Goal: Check status: Check status

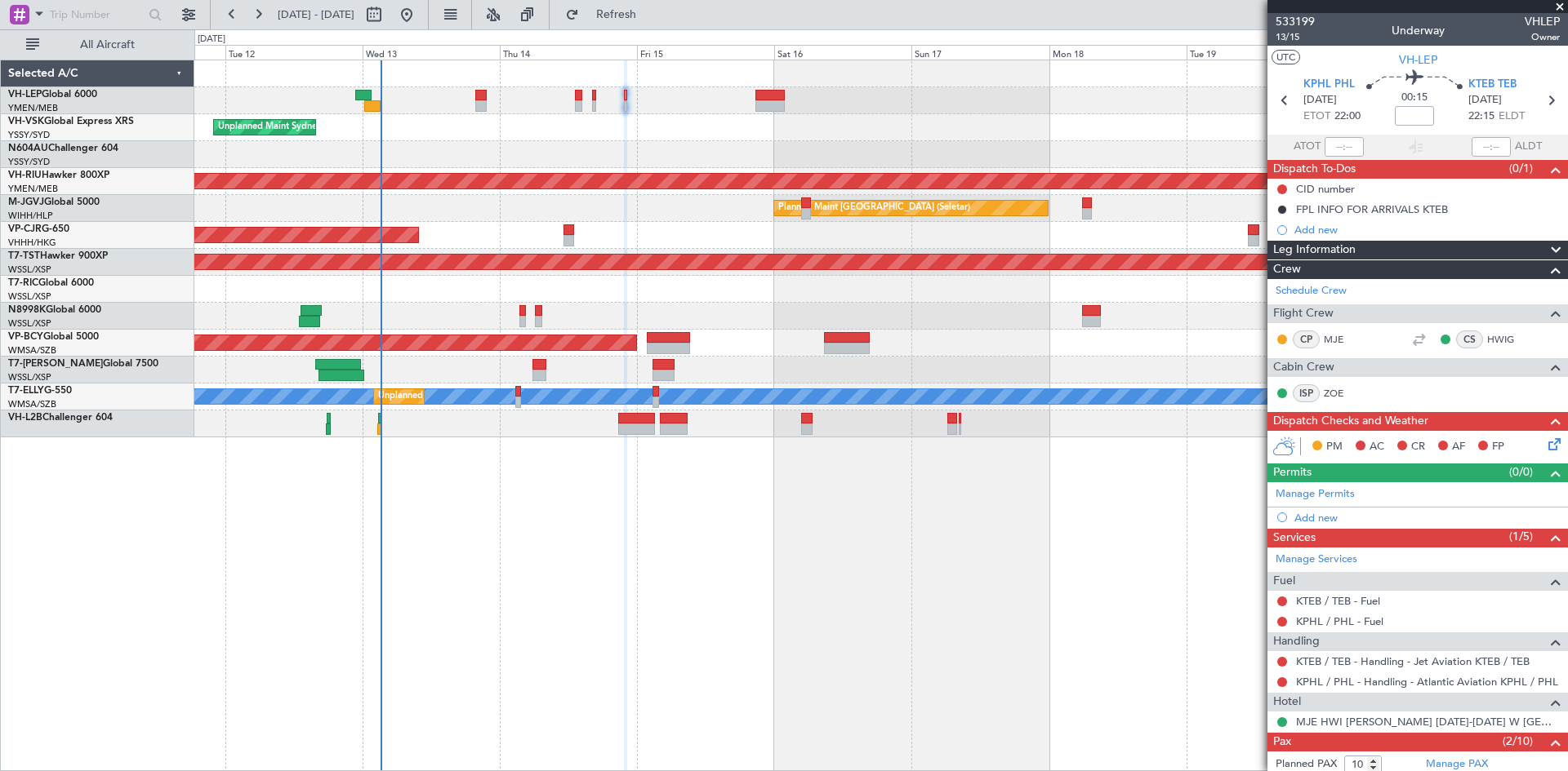
scroll to position [346, 0]
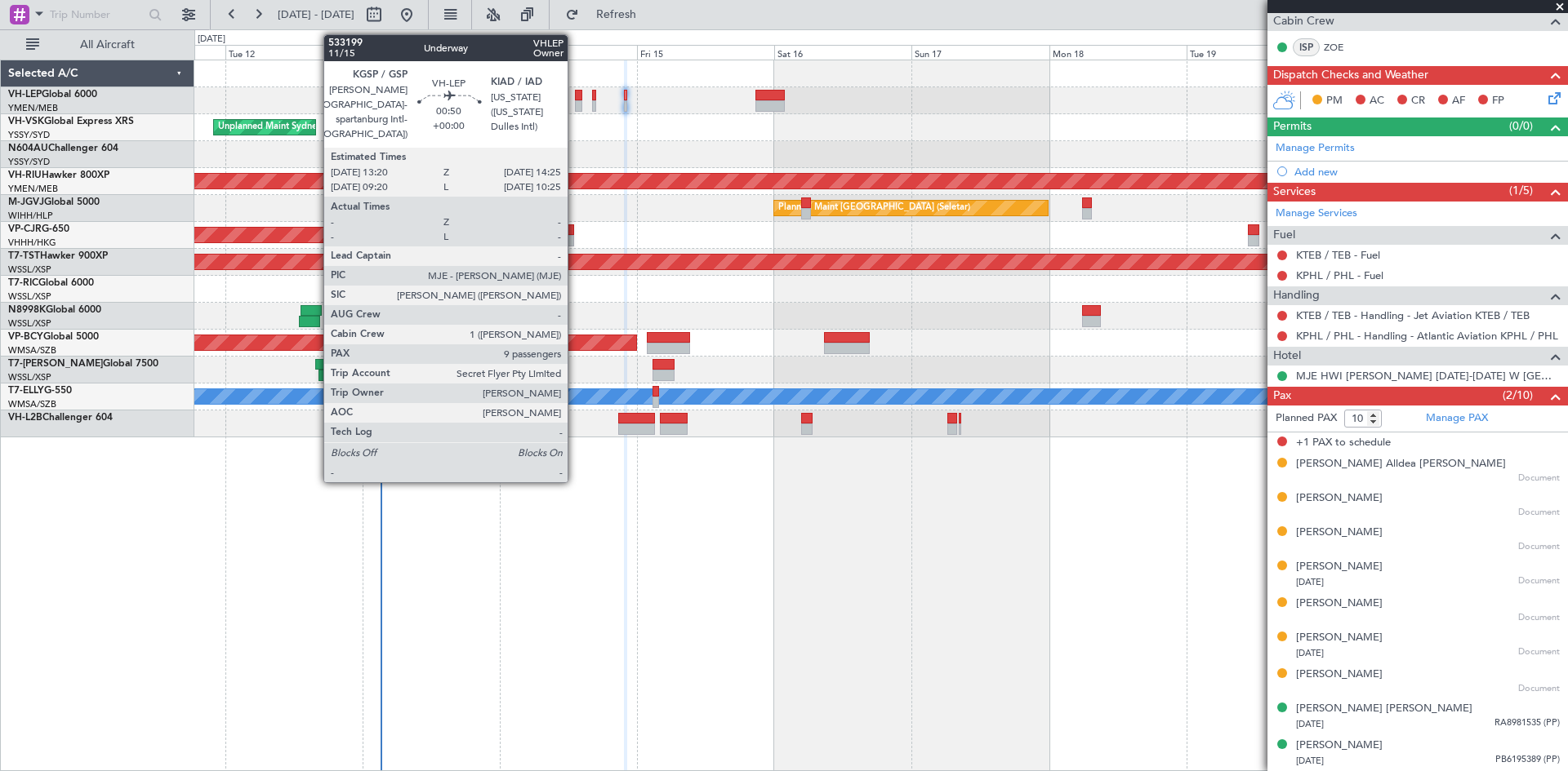
click at [575, 110] on div at bounding box center [577, 106] width 6 height 11
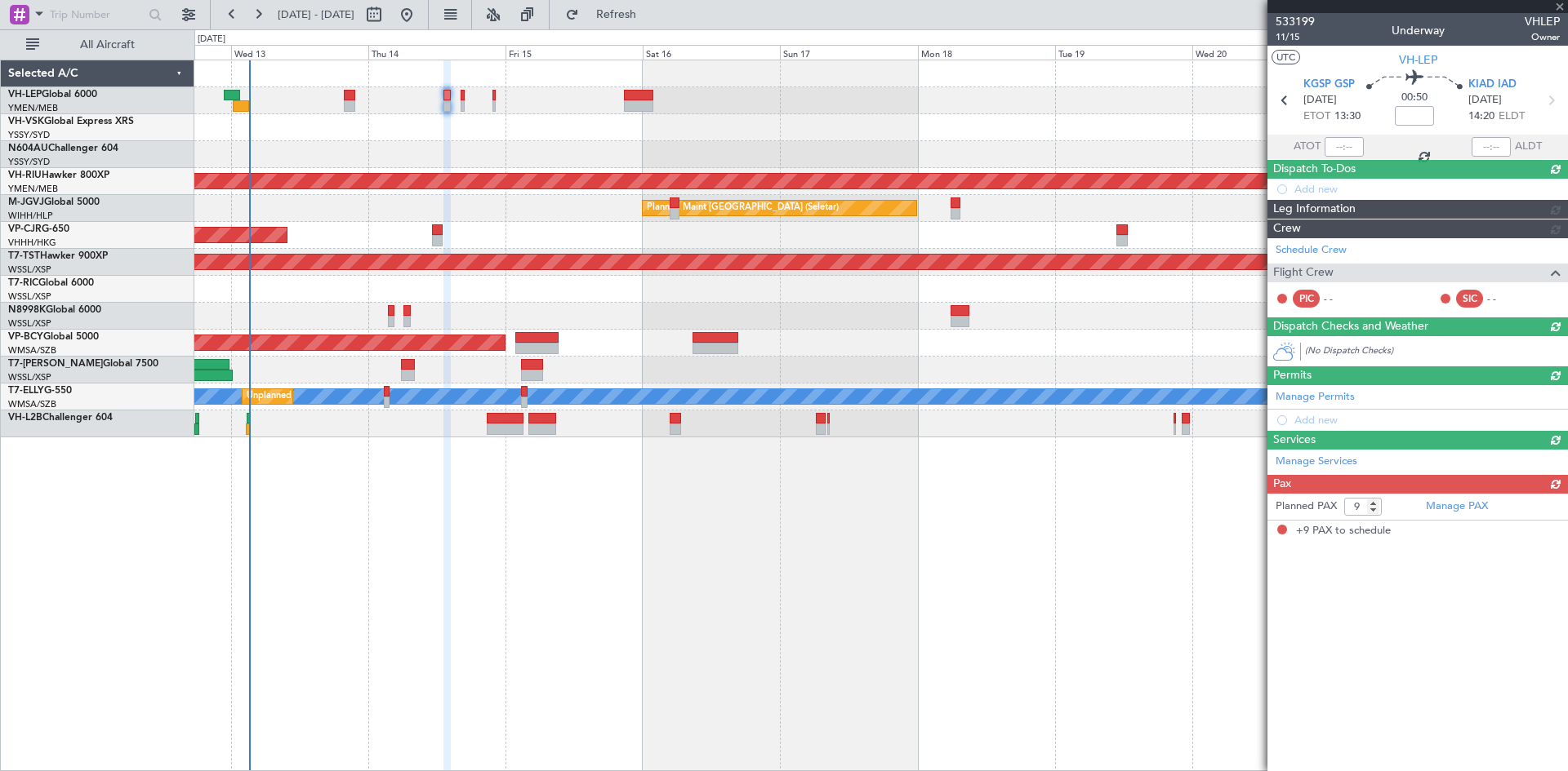
scroll to position [0, 0]
click at [714, 158] on div at bounding box center [881, 155] width 1373 height 27
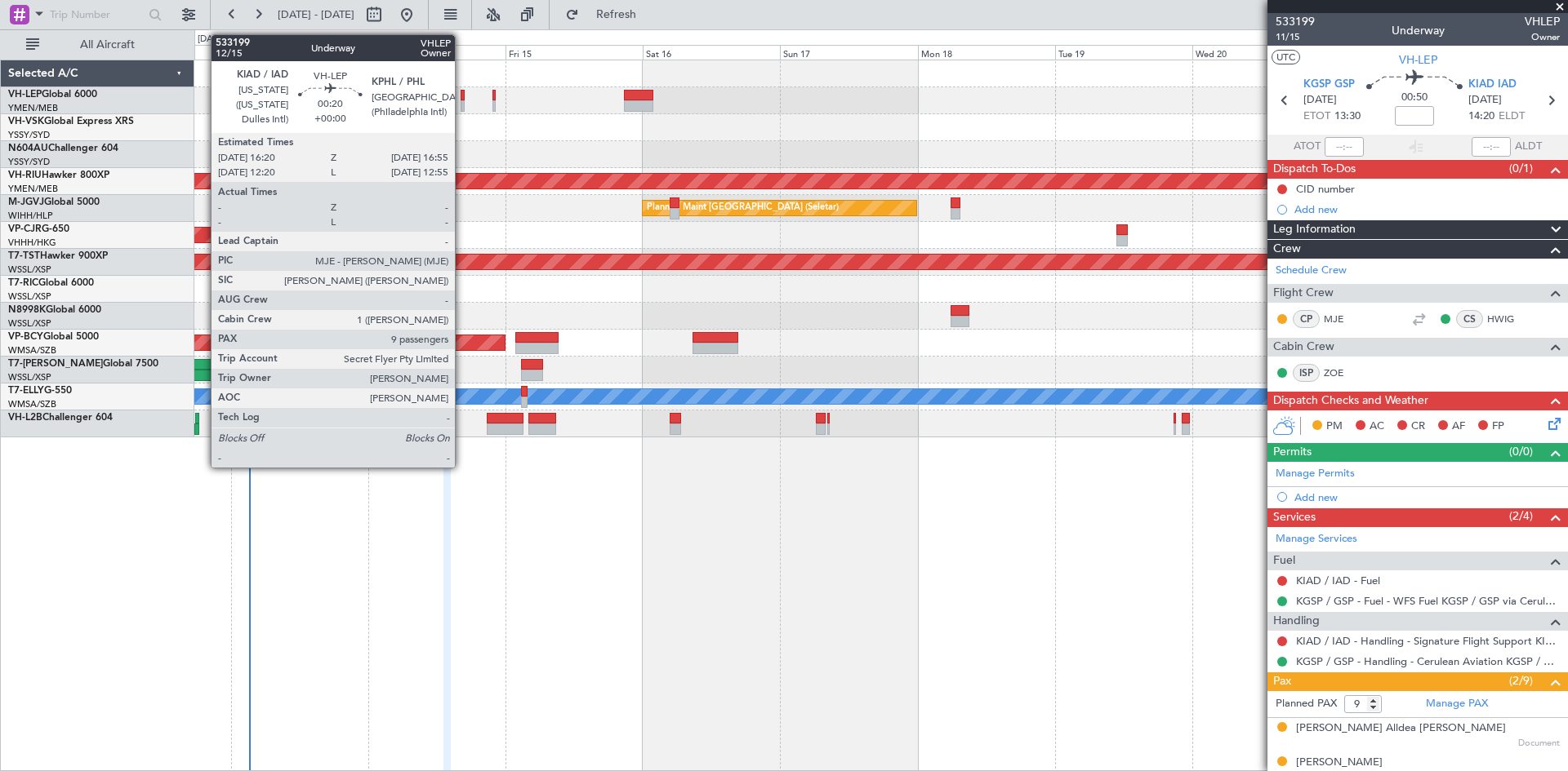
click at [462, 108] on div at bounding box center [463, 106] width 4 height 11
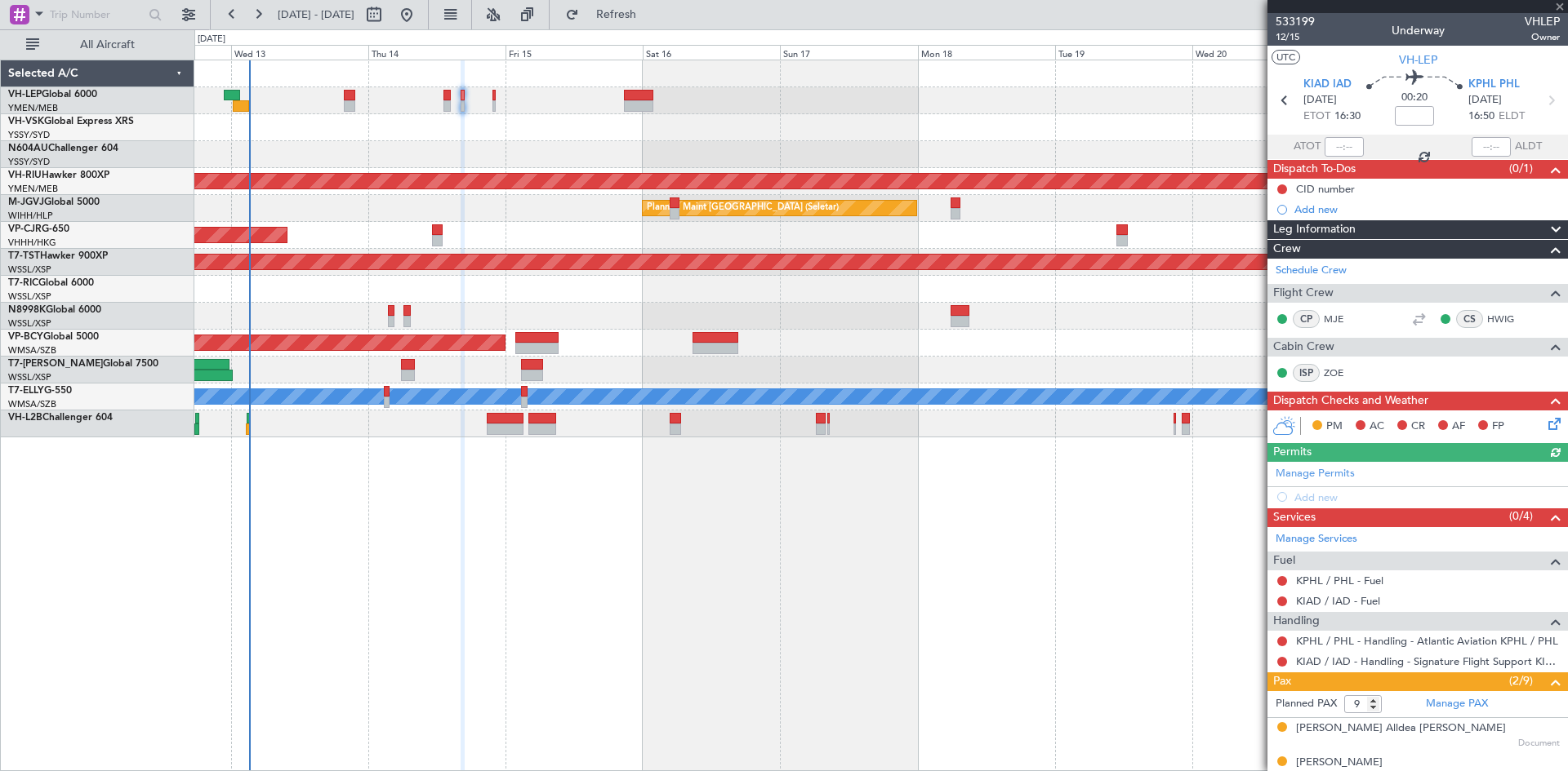
click at [496, 108] on div "Planned Maint [GEOGRAPHIC_DATA] ([GEOGRAPHIC_DATA] International) [PERSON_NAME]…" at bounding box center [881, 101] width 1373 height 27
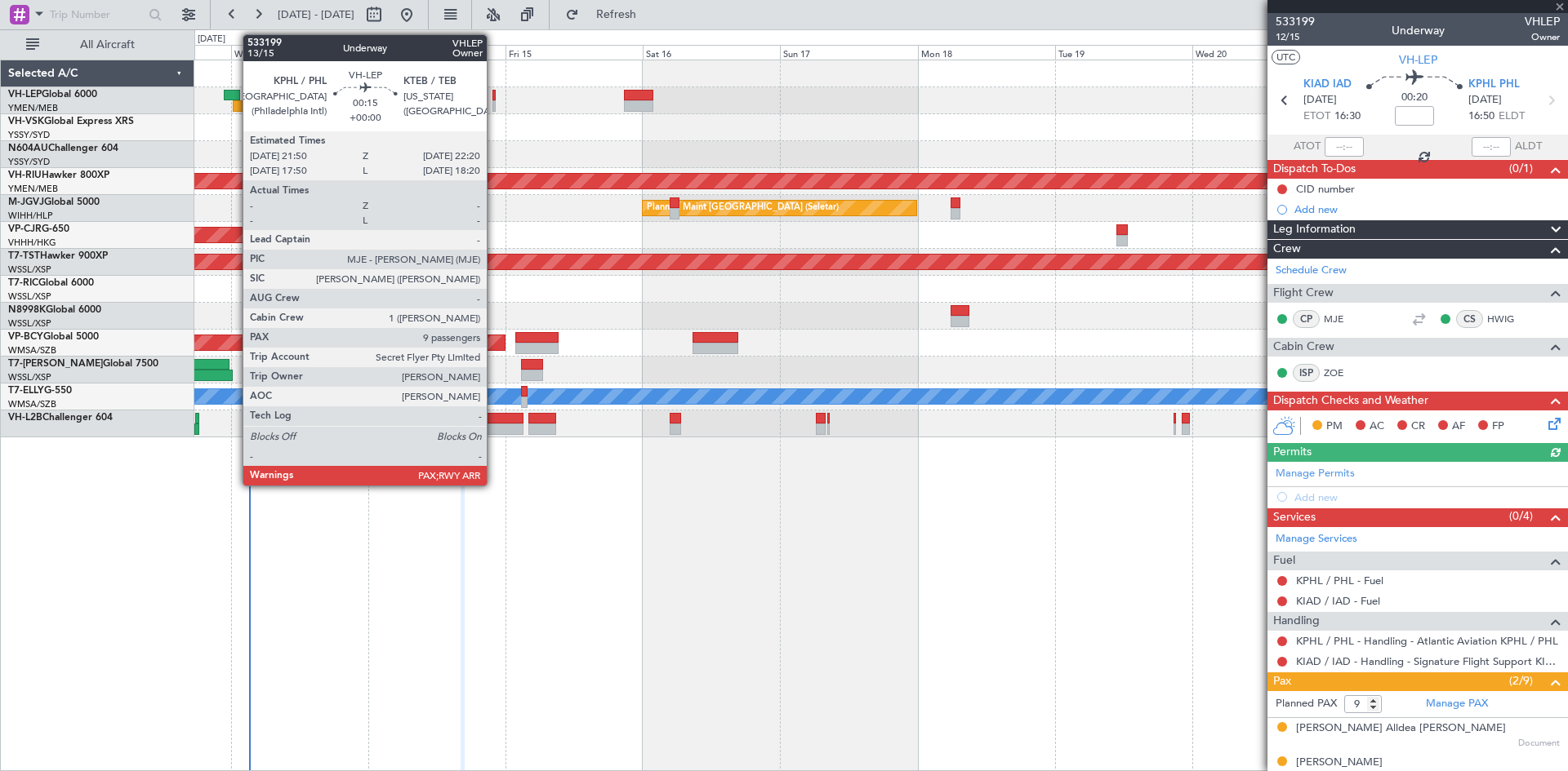
click at [494, 107] on div at bounding box center [494, 106] width 3 height 11
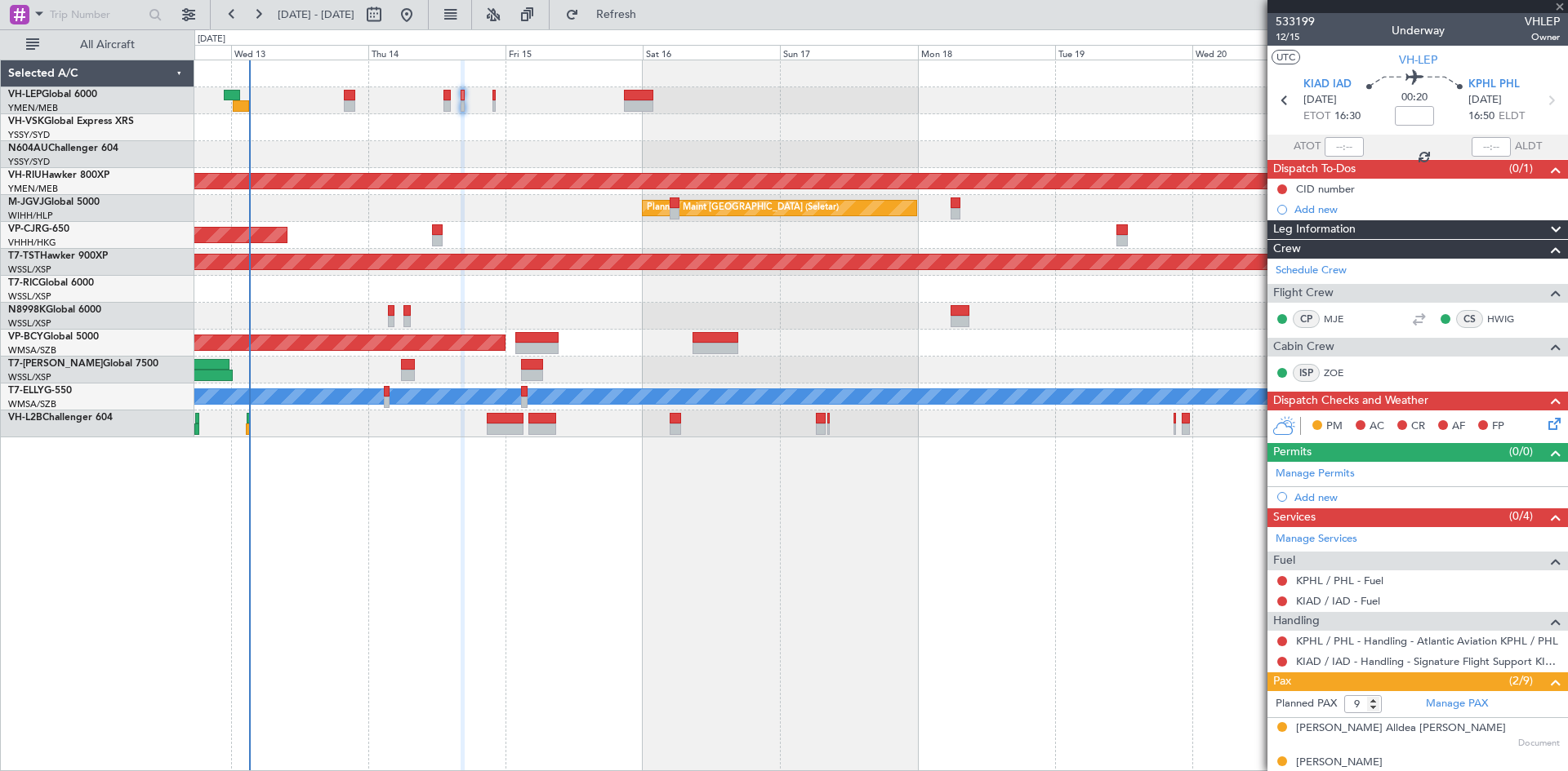
type input "10"
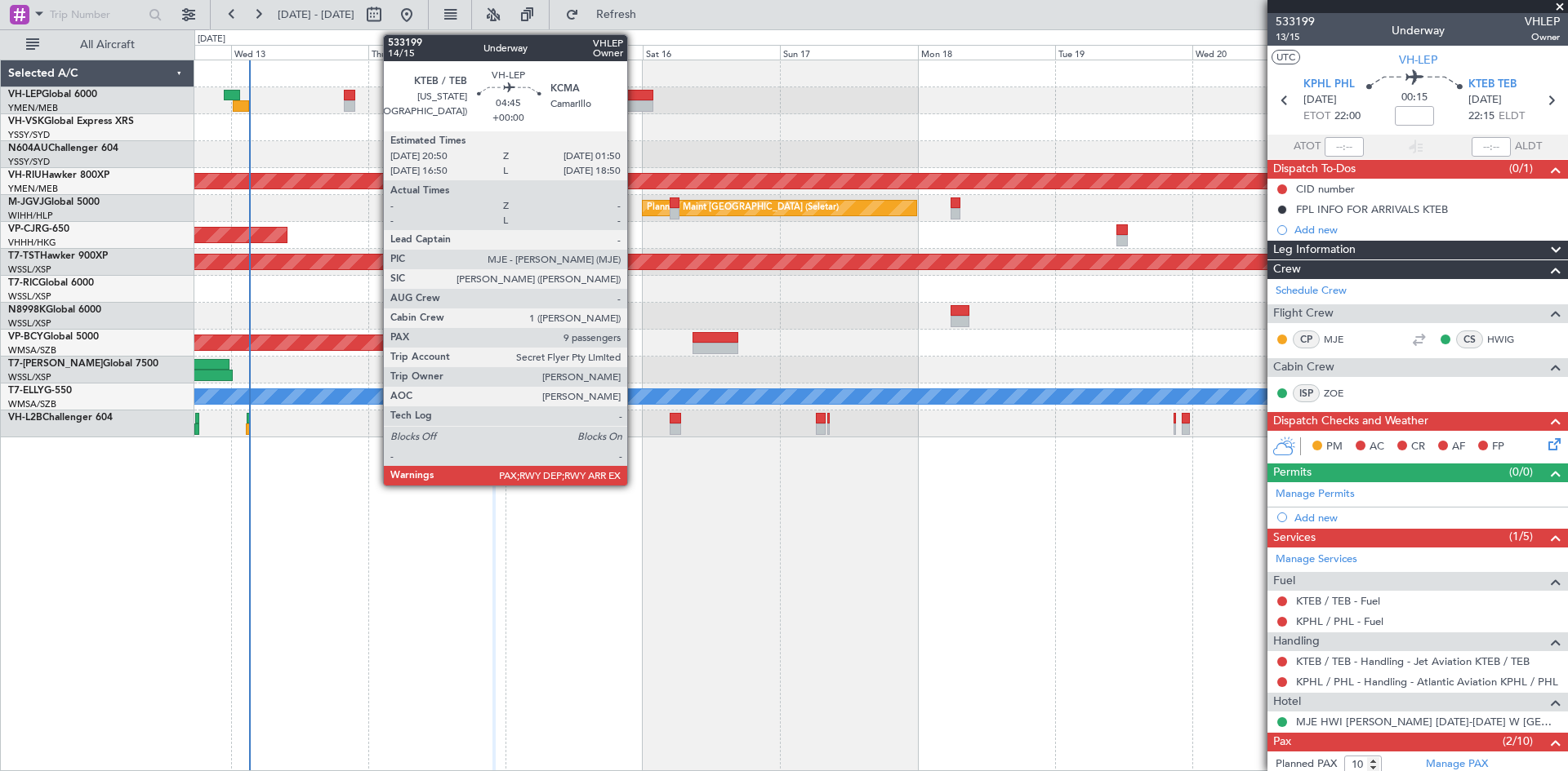
click at [629, 104] on div at bounding box center [638, 106] width 30 height 11
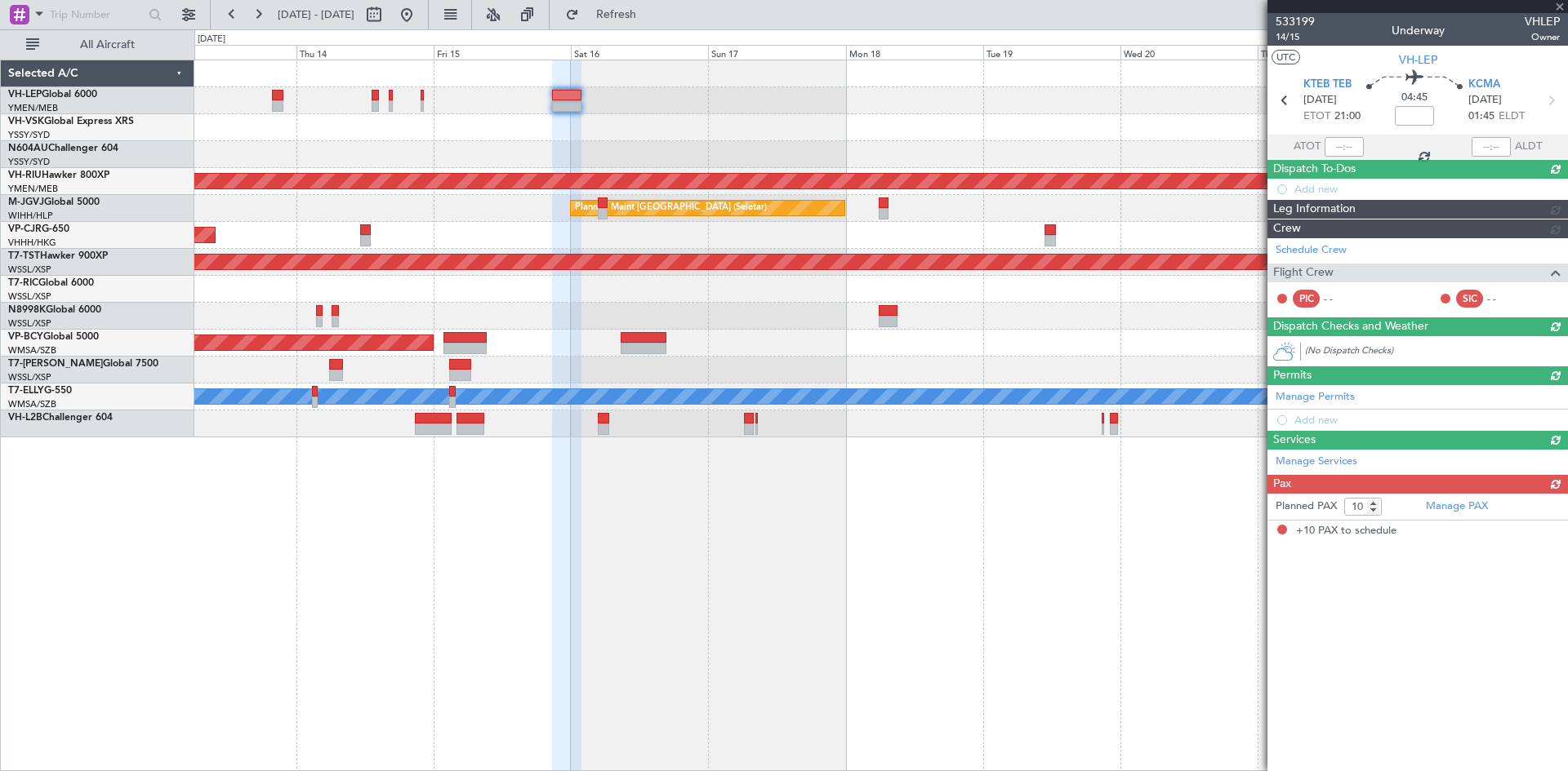
click at [730, 128] on div "Unplanned Maint Sydney ([PERSON_NAME] Intl)" at bounding box center [881, 128] width 1373 height 27
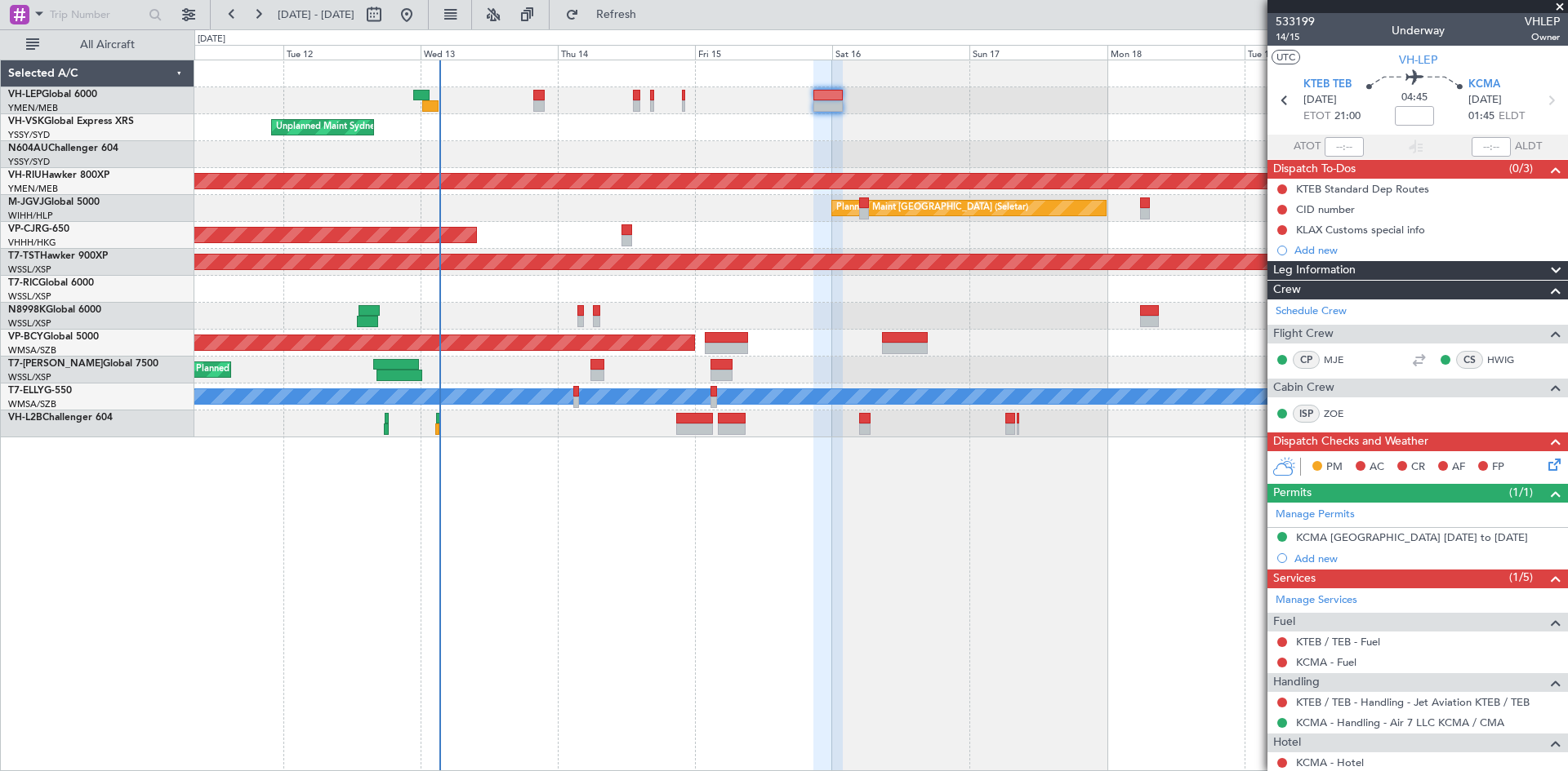
click at [585, 565] on div "Planned Maint [GEOGRAPHIC_DATA] ([GEOGRAPHIC_DATA] International) [PERSON_NAME]…" at bounding box center [881, 415] width 1373 height 712
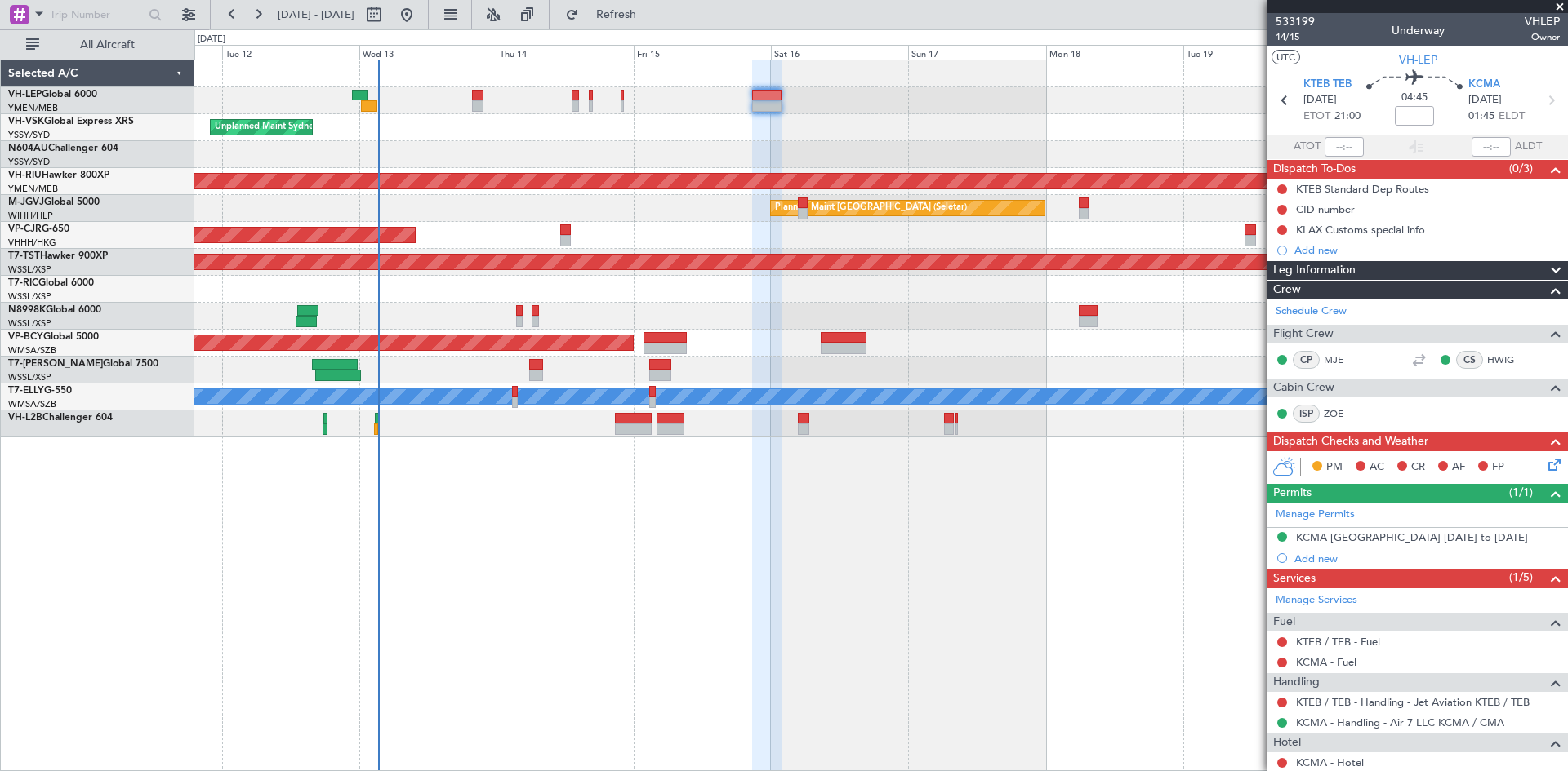
click at [617, 572] on div "Planned Maint [GEOGRAPHIC_DATA] ([GEOGRAPHIC_DATA] International) [PERSON_NAME]…" at bounding box center [881, 415] width 1373 height 712
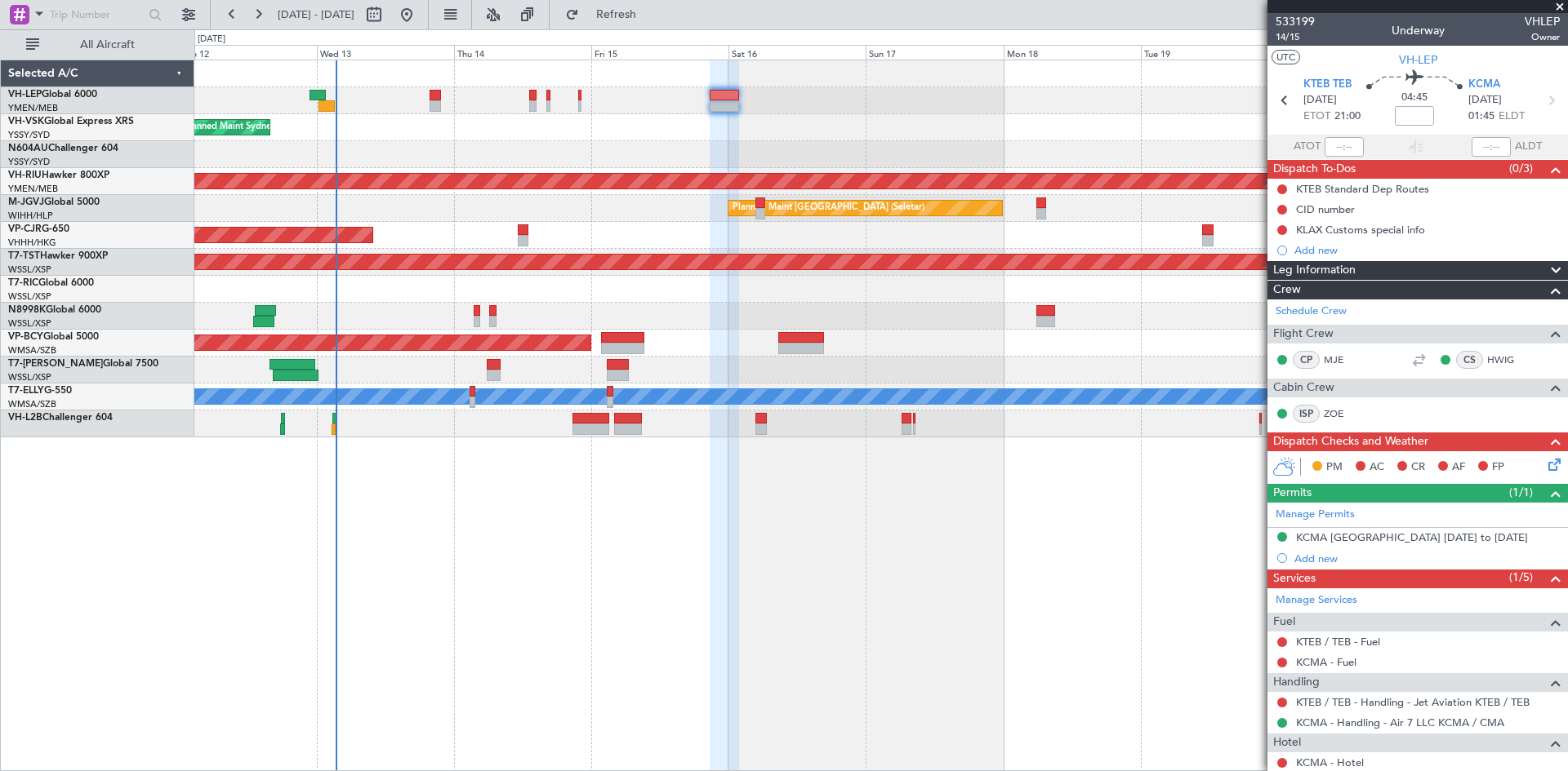
click at [853, 584] on div "Planned Maint [GEOGRAPHIC_DATA] ([GEOGRAPHIC_DATA] International) [PERSON_NAME]…" at bounding box center [881, 415] width 1373 height 712
